Goal: Task Accomplishment & Management: Use online tool/utility

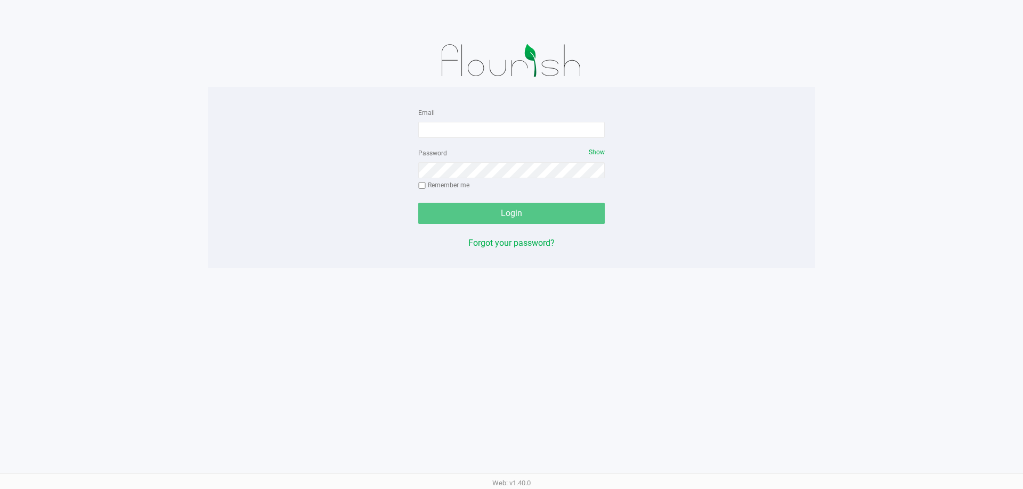
click at [515, 138] on form "Email Password Show Remember me Login" at bounding box center [511, 165] width 186 height 118
click at [513, 118] on div "Email" at bounding box center [511, 122] width 186 height 32
click at [517, 123] on input "Email" at bounding box center [511, 130] width 186 height 16
type input "mwiradilaga@liveparallel.com"
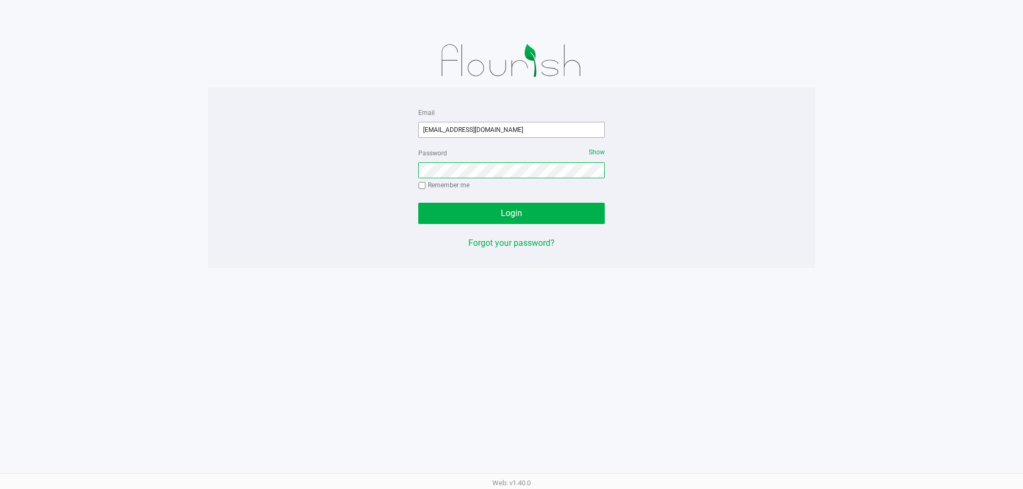
click at [418, 203] on button "Login" at bounding box center [511, 213] width 186 height 21
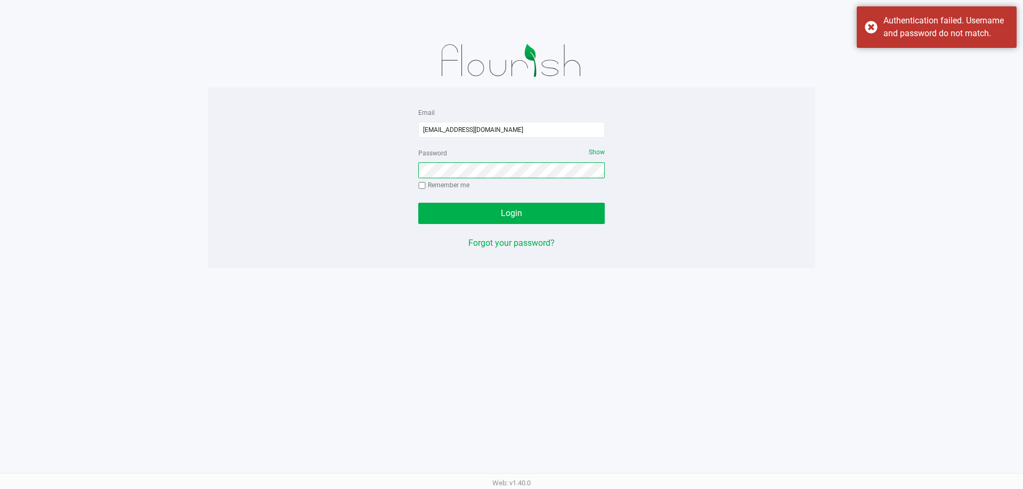
click at [418, 203] on button "Login" at bounding box center [511, 213] width 186 height 21
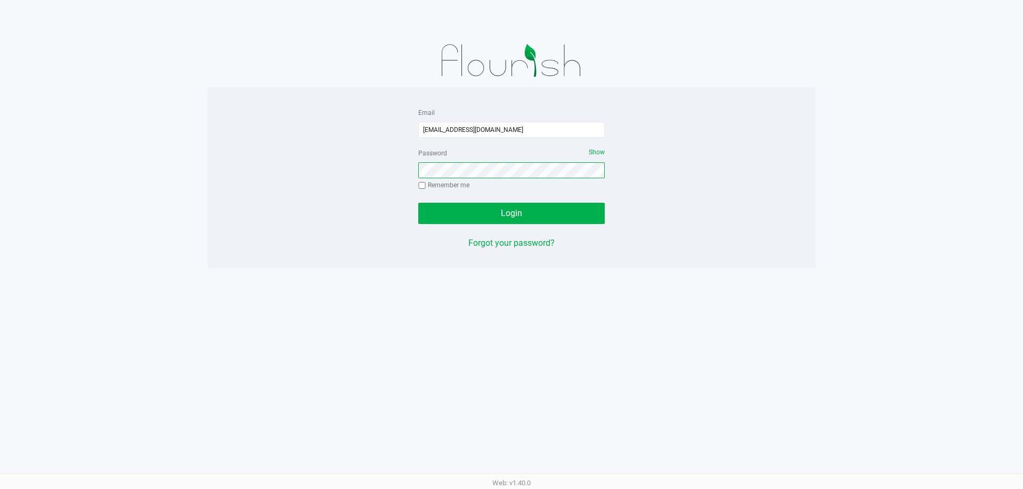
click at [418, 203] on button "Login" at bounding box center [511, 213] width 186 height 21
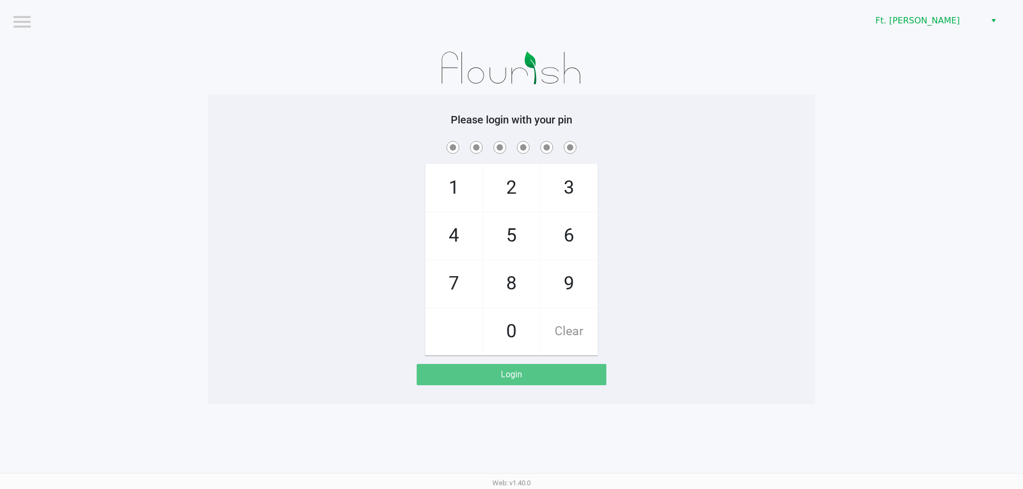
drag, startPoint x: 466, startPoint y: 276, endPoint x: 488, endPoint y: 256, distance: 30.1
click at [467, 276] on span "7" at bounding box center [454, 283] width 56 height 47
checkbox input "true"
click at [504, 233] on span "5" at bounding box center [511, 236] width 56 height 47
checkbox input "true"
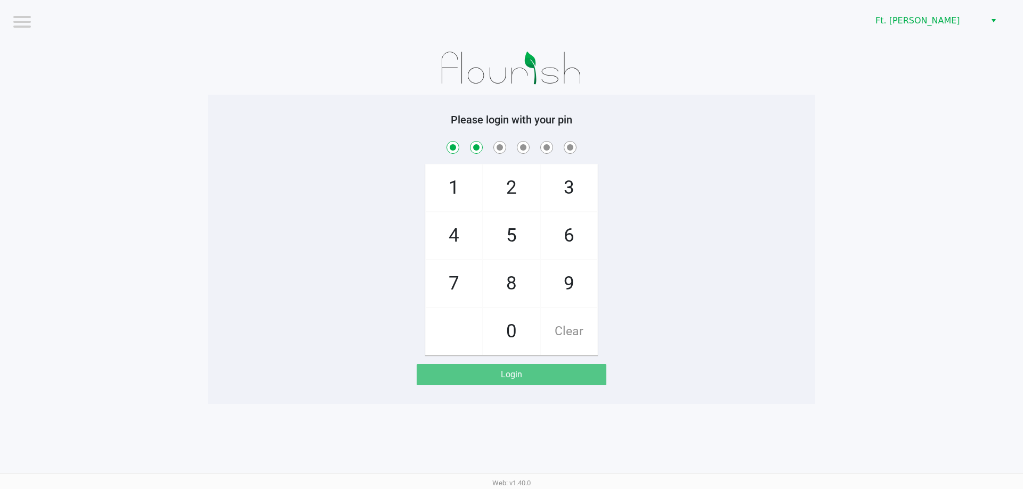
click at [575, 235] on span "6" at bounding box center [569, 236] width 56 height 47
checkbox input "true"
drag, startPoint x: 575, startPoint y: 235, endPoint x: 567, endPoint y: 235, distance: 8.5
click at [573, 235] on span "6" at bounding box center [569, 236] width 56 height 47
checkbox input "true"
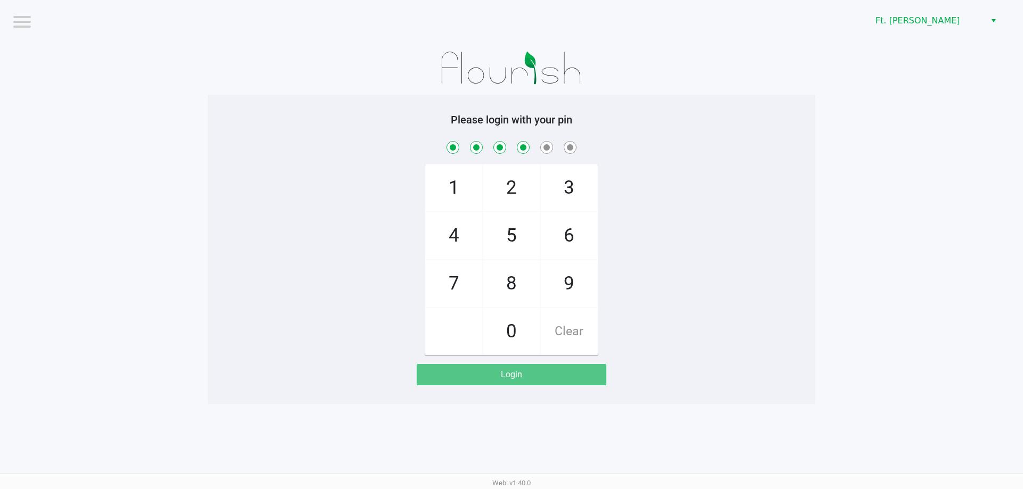
click at [469, 235] on span "4" at bounding box center [454, 236] width 56 height 47
checkbox input "true"
drag, startPoint x: 566, startPoint y: 184, endPoint x: 536, endPoint y: 250, distance: 72.5
click at [566, 186] on span "3" at bounding box center [569, 188] width 56 height 47
checkbox input "true"
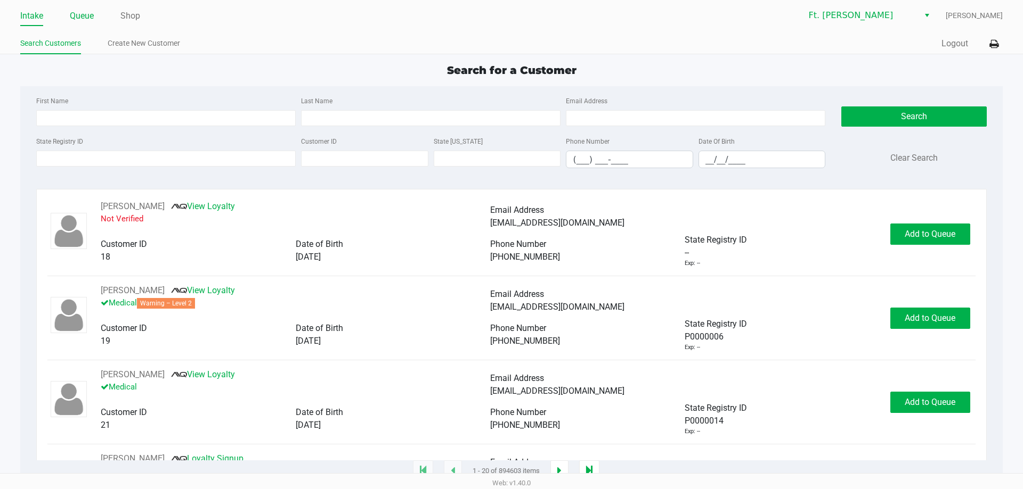
click at [76, 15] on link "Queue" at bounding box center [82, 16] width 24 height 15
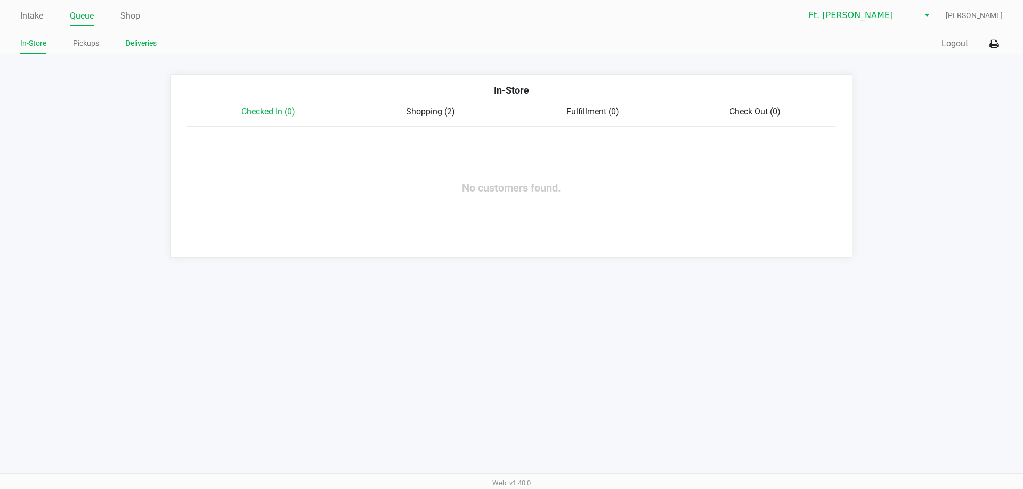
click at [141, 45] on link "Deliveries" at bounding box center [141, 43] width 31 height 13
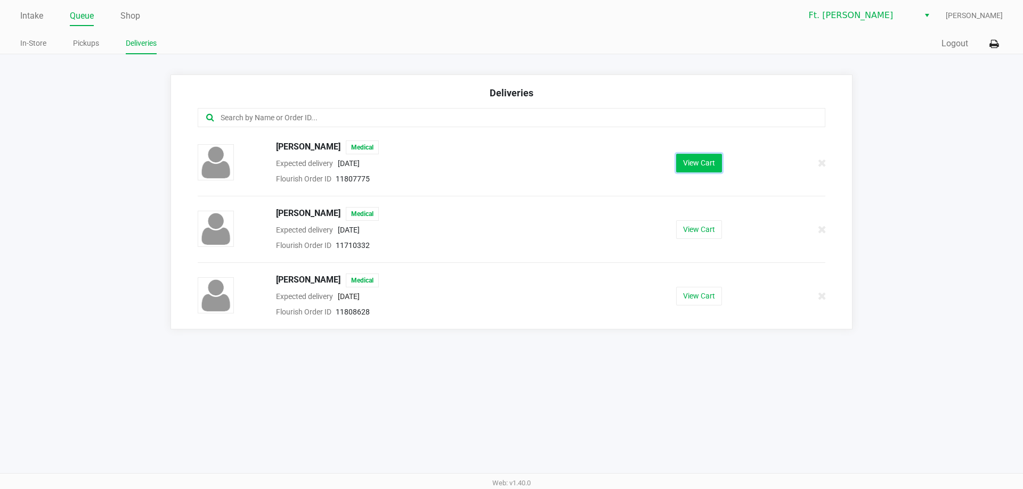
click at [702, 170] on button "View Cart" at bounding box center [699, 163] width 46 height 19
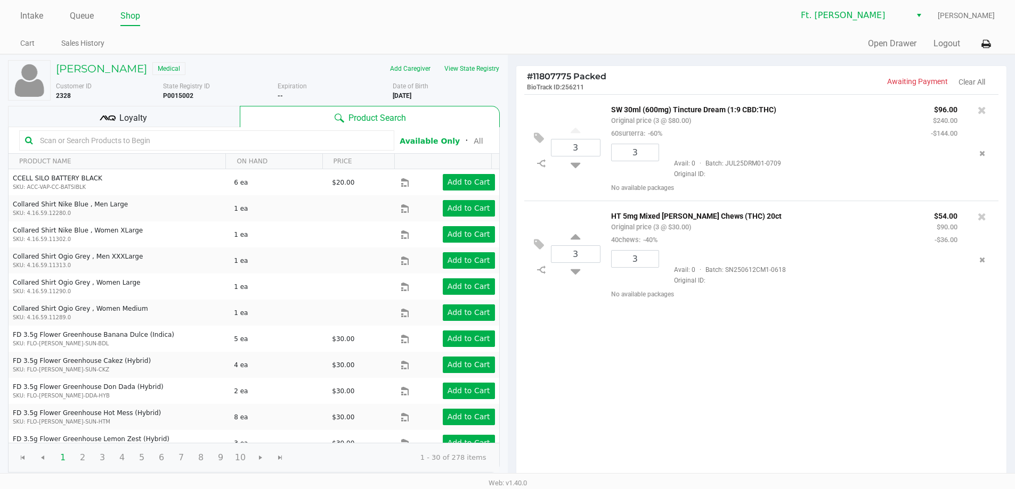
scroll to position [109, 0]
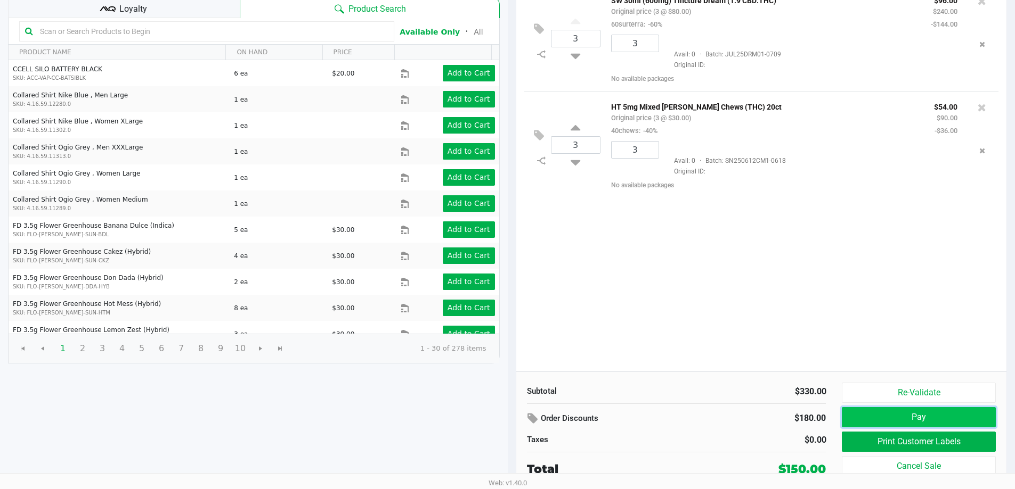
click at [919, 423] on button "Pay" at bounding box center [918, 417] width 153 height 20
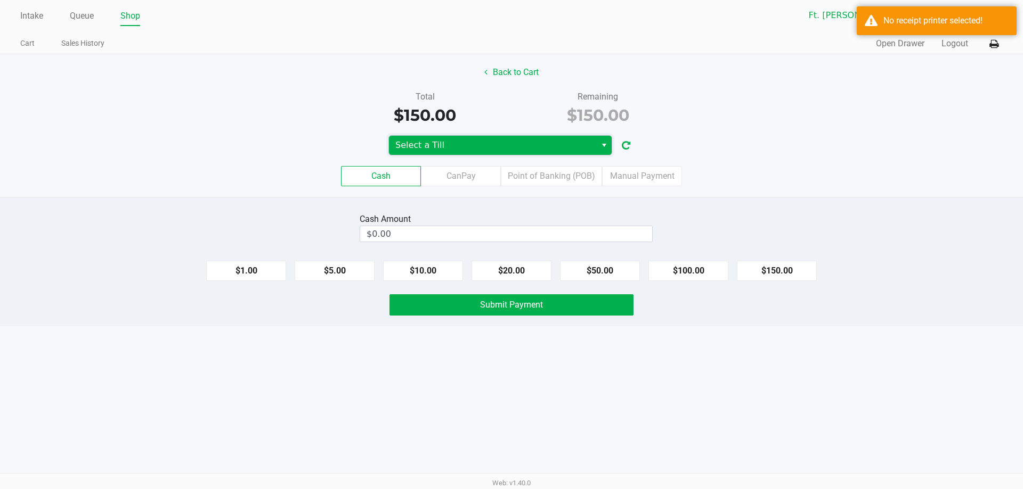
click at [561, 149] on span "Select a Till" at bounding box center [492, 145] width 194 height 13
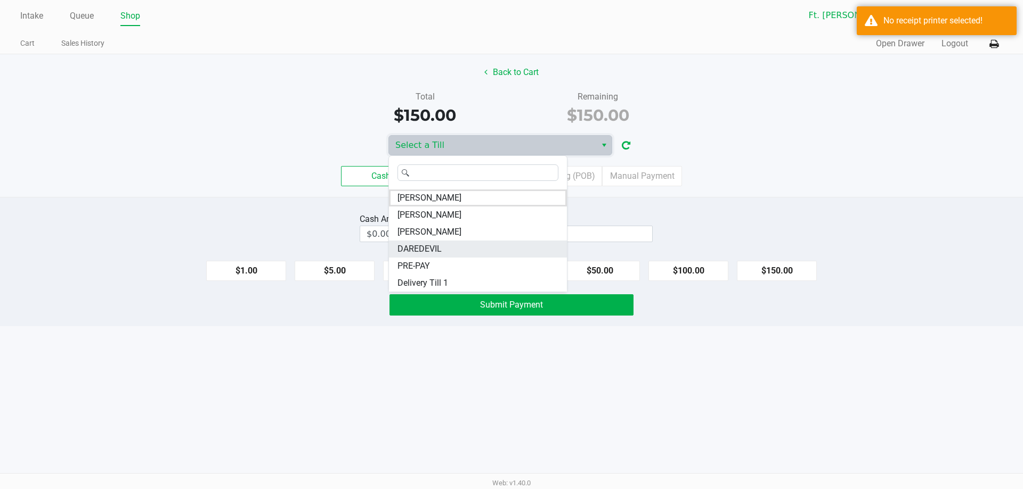
click at [477, 246] on li "DAREDEVIL" at bounding box center [478, 249] width 178 height 17
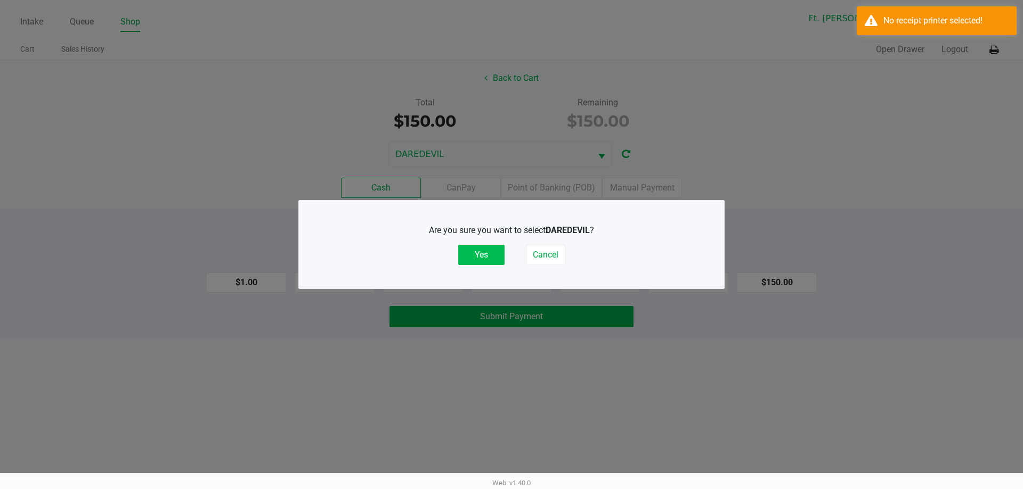
click at [487, 255] on button "Yes" at bounding box center [481, 255] width 46 height 20
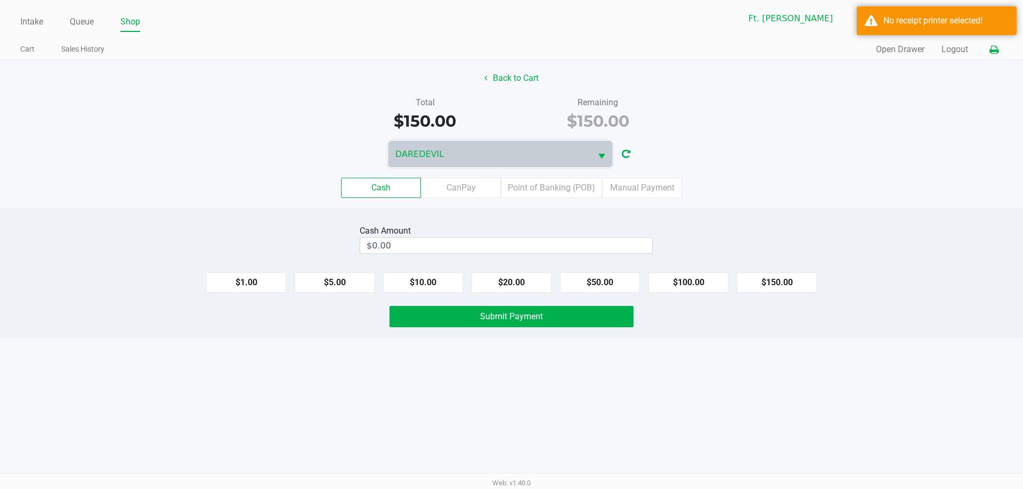
click at [989, 55] on button at bounding box center [994, 50] width 18 height 20
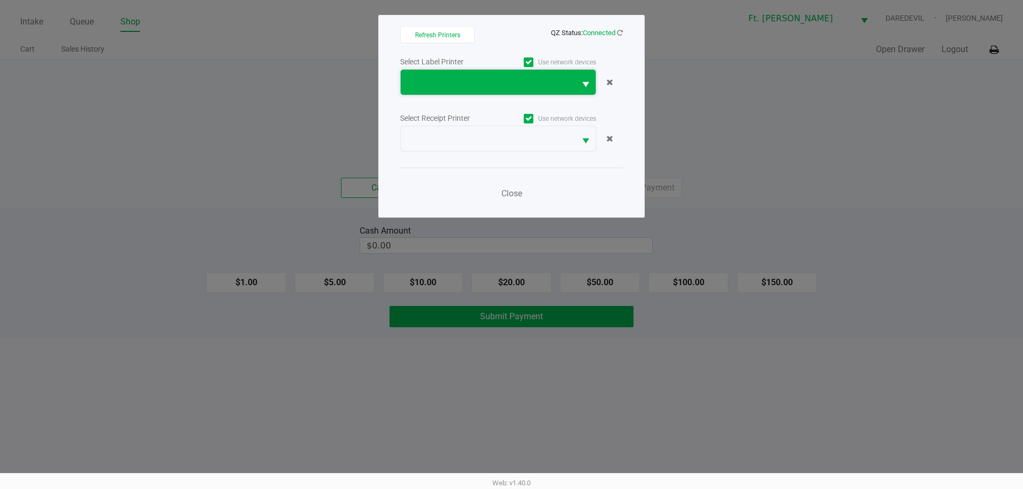
click at [521, 89] on span at bounding box center [488, 82] width 175 height 25
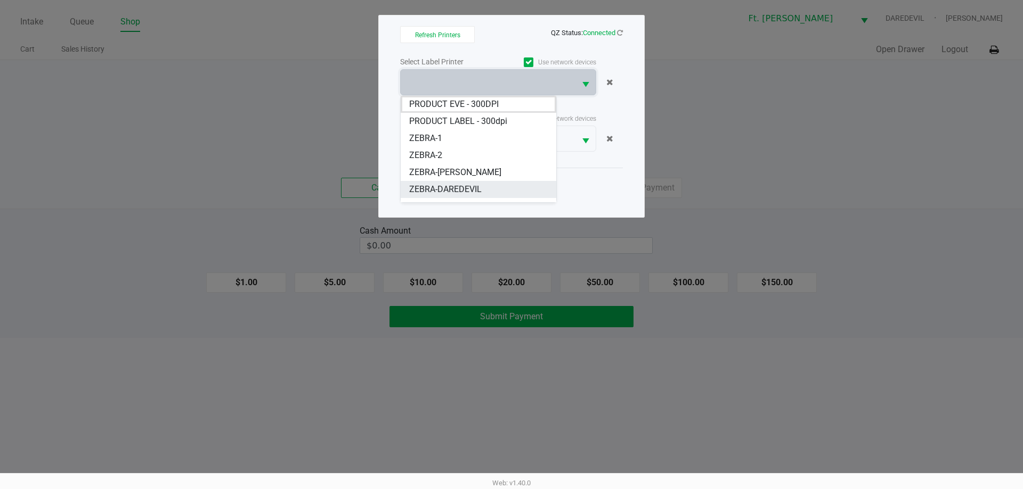
click at [472, 193] on span "ZEBRA-DAREDEVIL" at bounding box center [445, 189] width 72 height 13
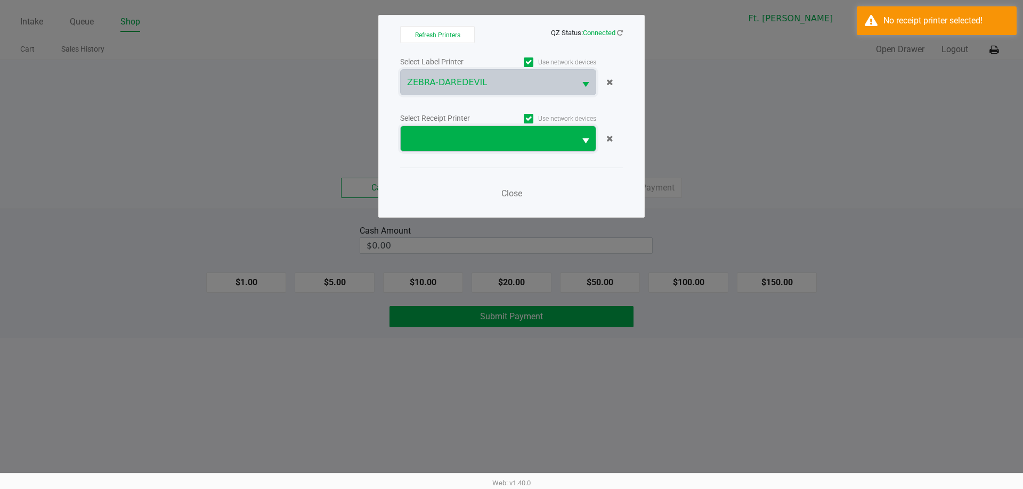
click at [523, 132] on span at bounding box center [488, 138] width 175 height 25
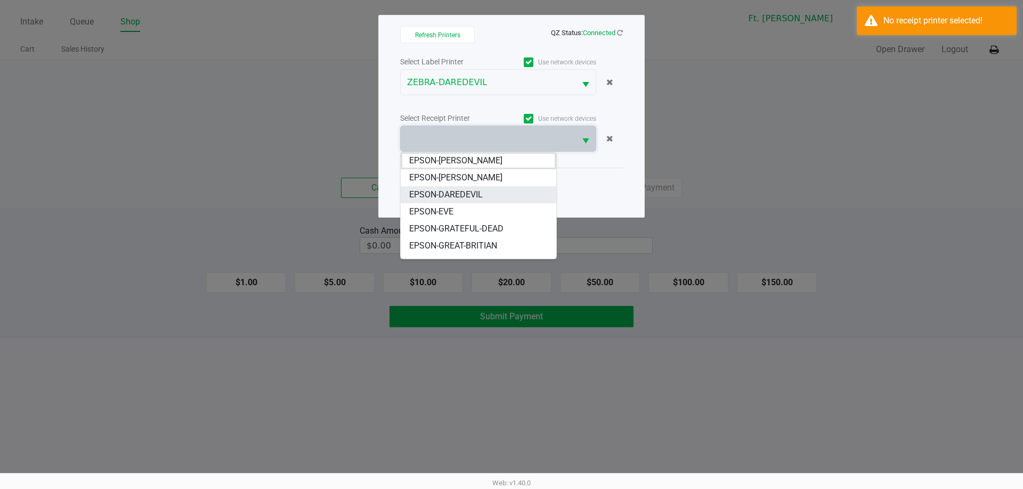
click at [484, 195] on li "EPSON-DAREDEVIL" at bounding box center [479, 194] width 156 height 17
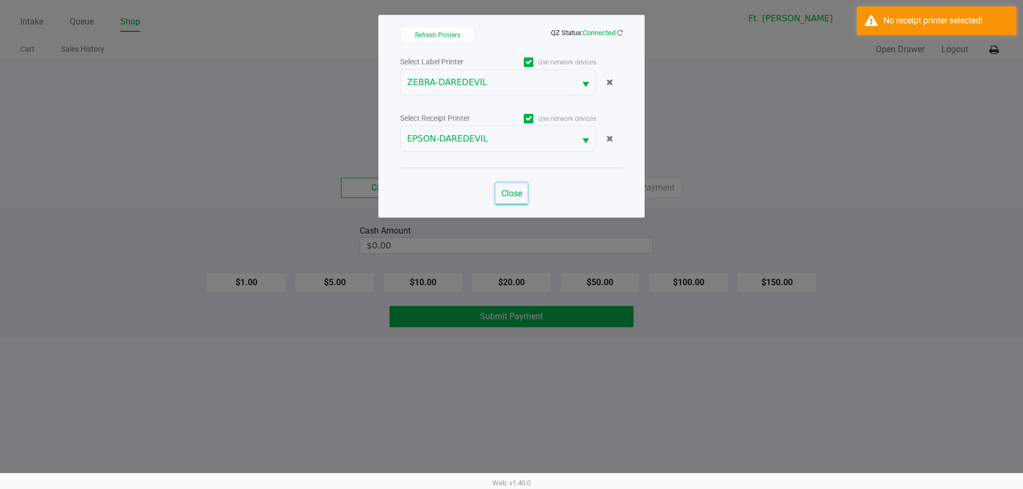
click at [509, 196] on span "Close" at bounding box center [511, 194] width 21 height 10
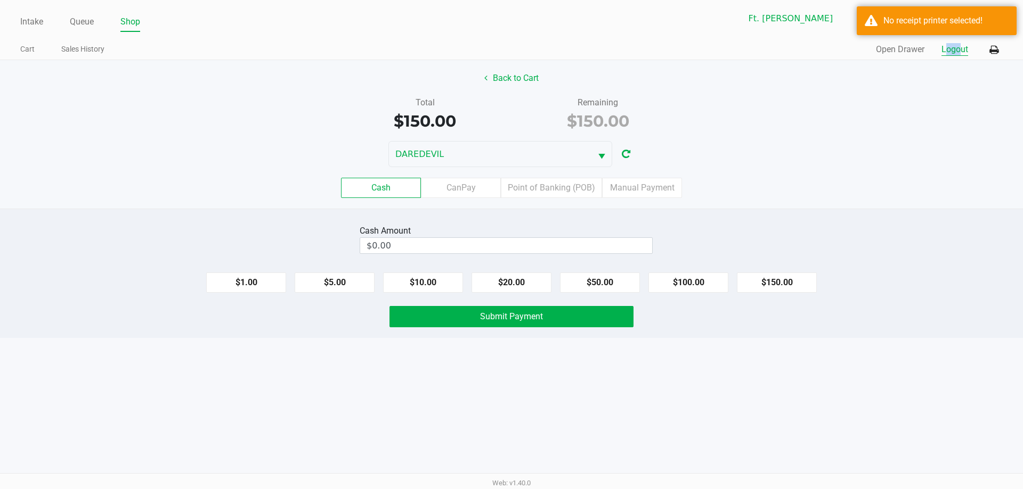
drag, startPoint x: 954, startPoint y: 39, endPoint x: 954, endPoint y: 53, distance: 13.3
click at [954, 53] on div "Intake Queue Shop Ft. Myers WC DAREDEVIL Monty Wiradilaga Cart Sales History Qu…" at bounding box center [511, 30] width 1023 height 60
click at [954, 53] on button "Logout" at bounding box center [954, 49] width 27 height 13
